Goal: Transaction & Acquisition: Purchase product/service

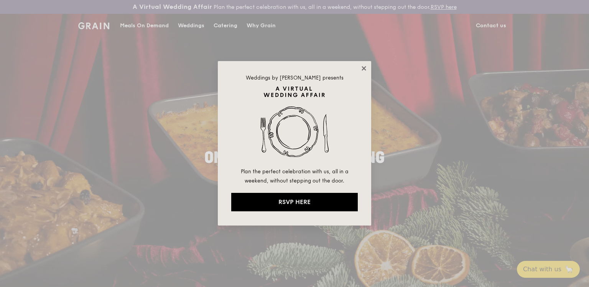
click at [362, 69] on icon at bounding box center [364, 68] width 4 height 4
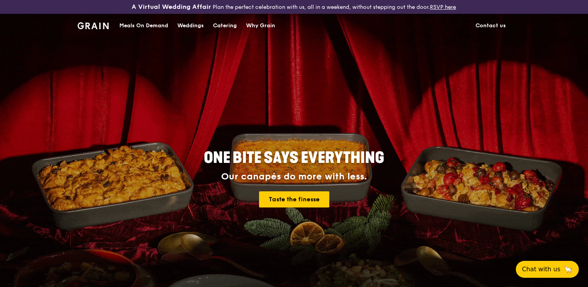
click at [133, 23] on div "Meals On Demand" at bounding box center [143, 25] width 49 height 23
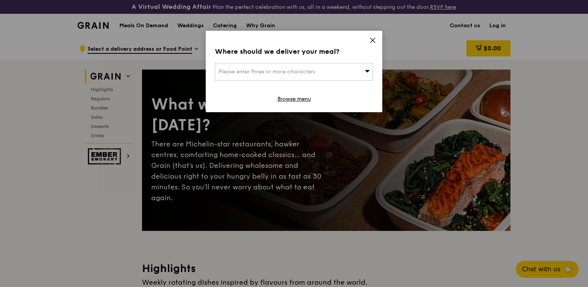
click at [373, 37] on icon at bounding box center [372, 40] width 7 height 7
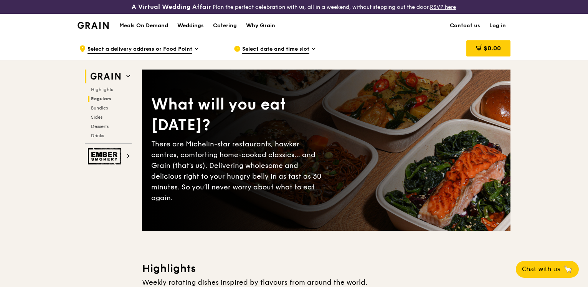
click at [97, 99] on span "Regulars" at bounding box center [101, 98] width 20 height 5
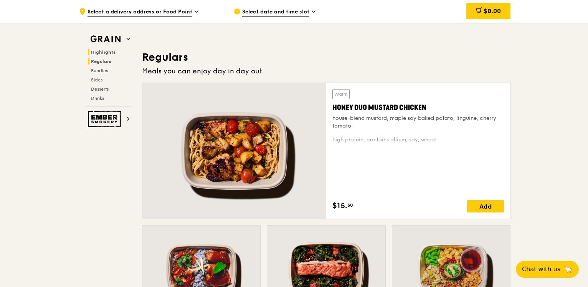
scroll to position [518, 0]
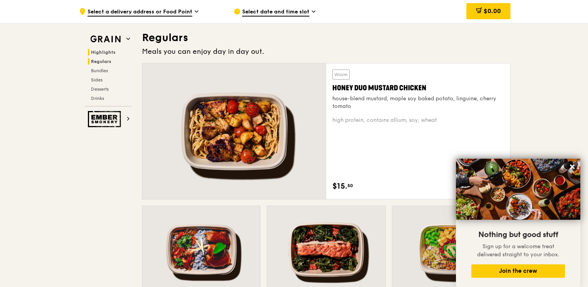
click at [101, 50] on span "Highlights" at bounding box center [103, 51] width 25 height 5
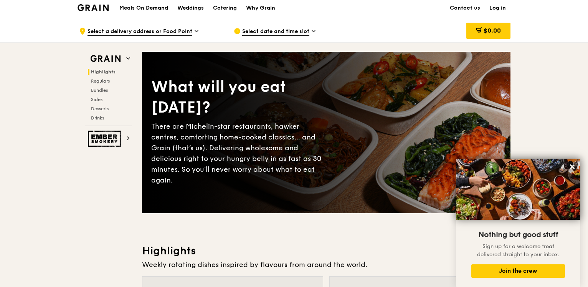
scroll to position [0, 0]
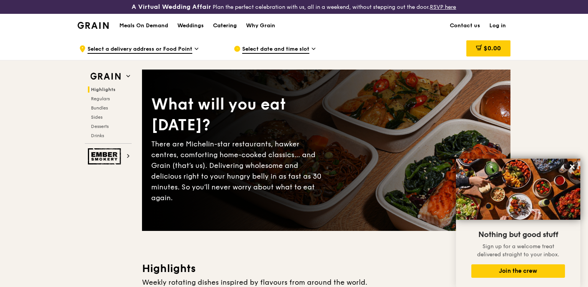
click at [223, 23] on div "Catering" at bounding box center [225, 25] width 24 height 23
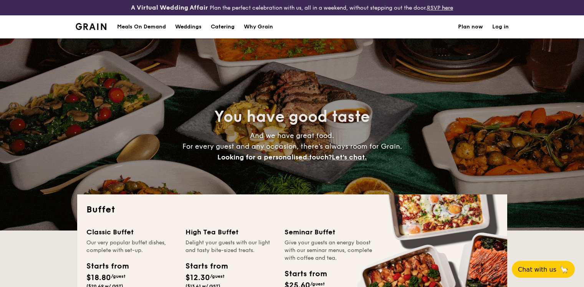
select select
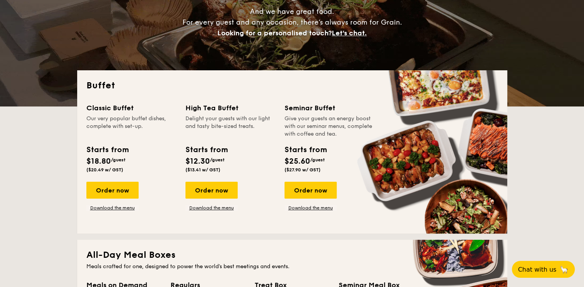
scroll to position [192, 0]
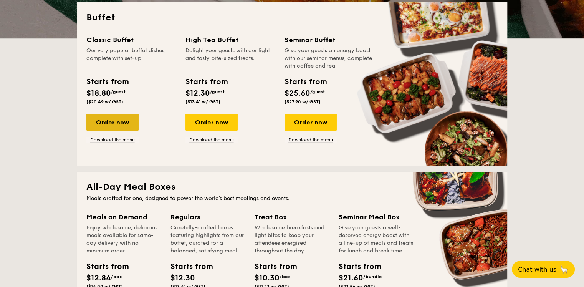
click at [132, 125] on div "Order now" at bounding box center [112, 122] width 52 height 17
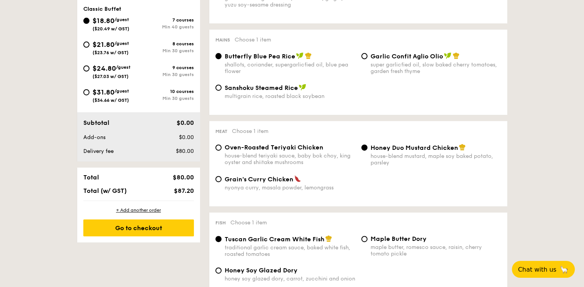
scroll to position [307, 0]
